Goal: Find specific page/section: Find specific page/section

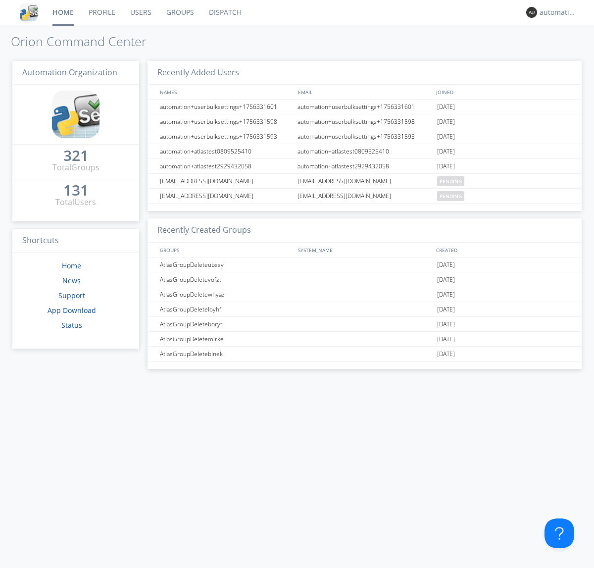
click at [224, 12] on link "Dispatch" at bounding box center [226, 12] width 48 height 25
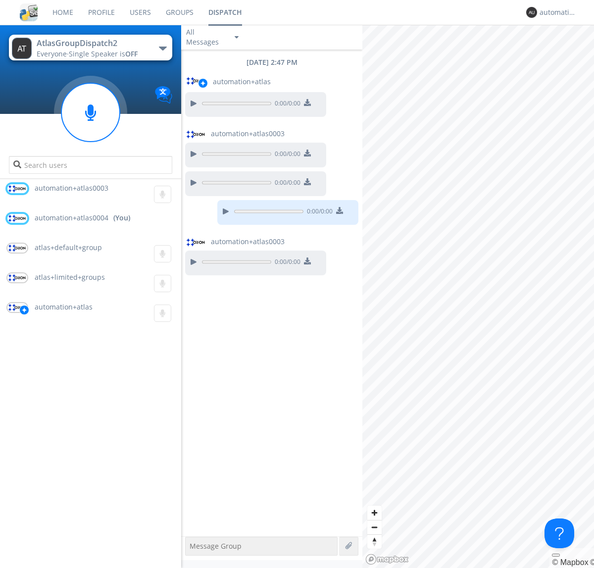
click at [162, 48] on div "button" at bounding box center [163, 49] width 8 height 4
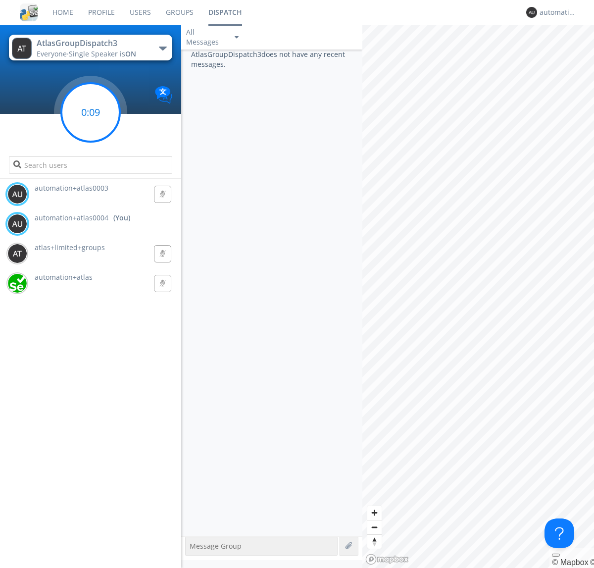
click at [91, 112] on g at bounding box center [90, 112] width 58 height 58
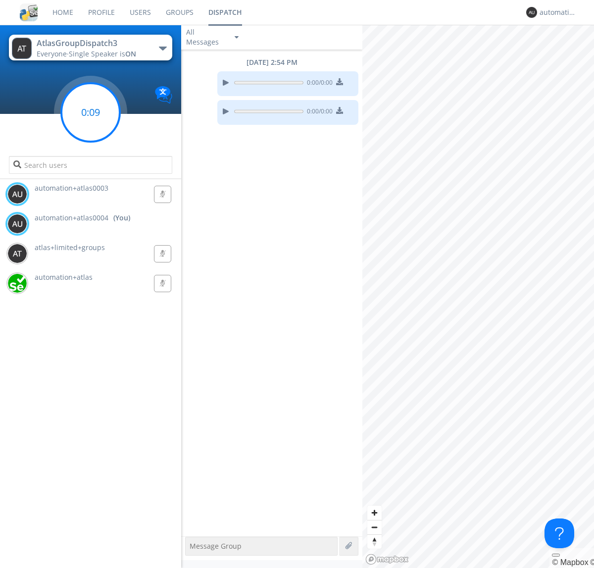
click at [91, 112] on g at bounding box center [90, 112] width 58 height 58
click at [556, 12] on div "automation+atlas0004" at bounding box center [558, 12] width 37 height 10
